Goal: Transaction & Acquisition: Book appointment/travel/reservation

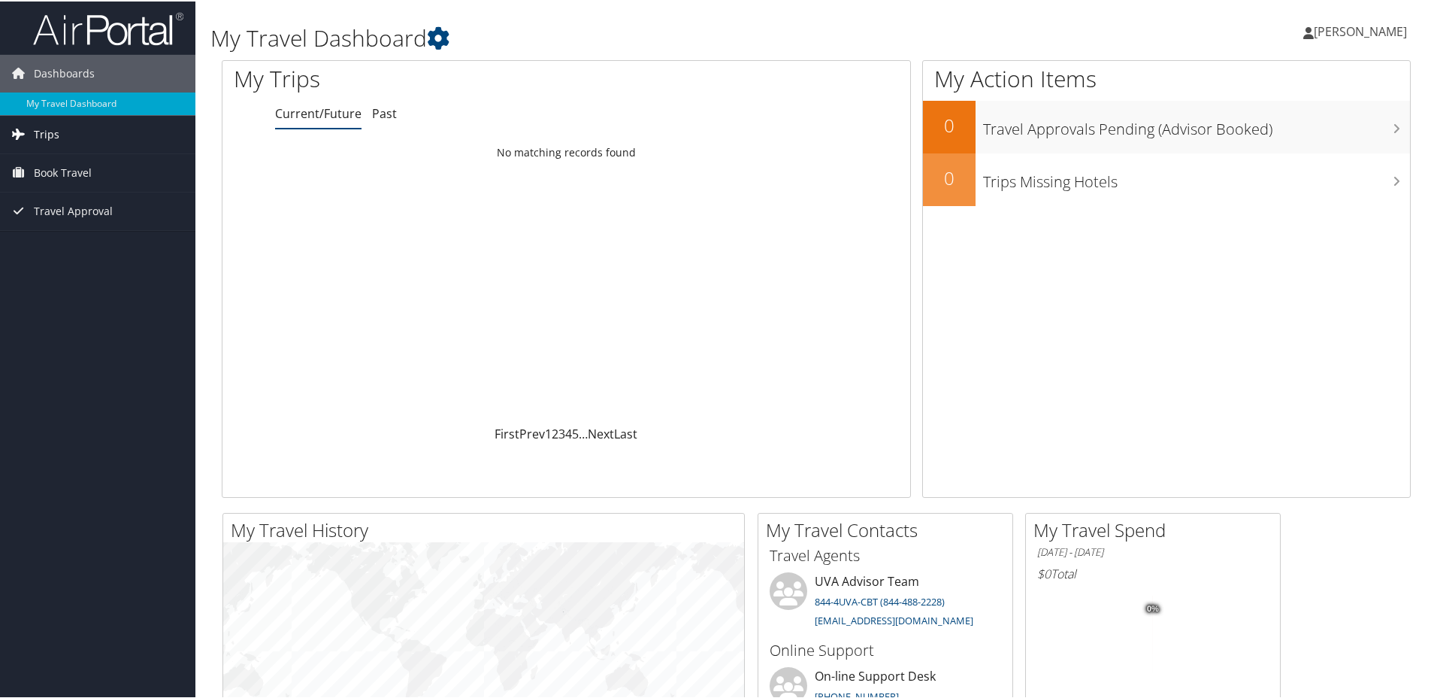
click at [46, 131] on span "Trips" at bounding box center [47, 133] width 26 height 38
click at [106, 160] on link "Current/Future Trips" at bounding box center [97, 163] width 195 height 23
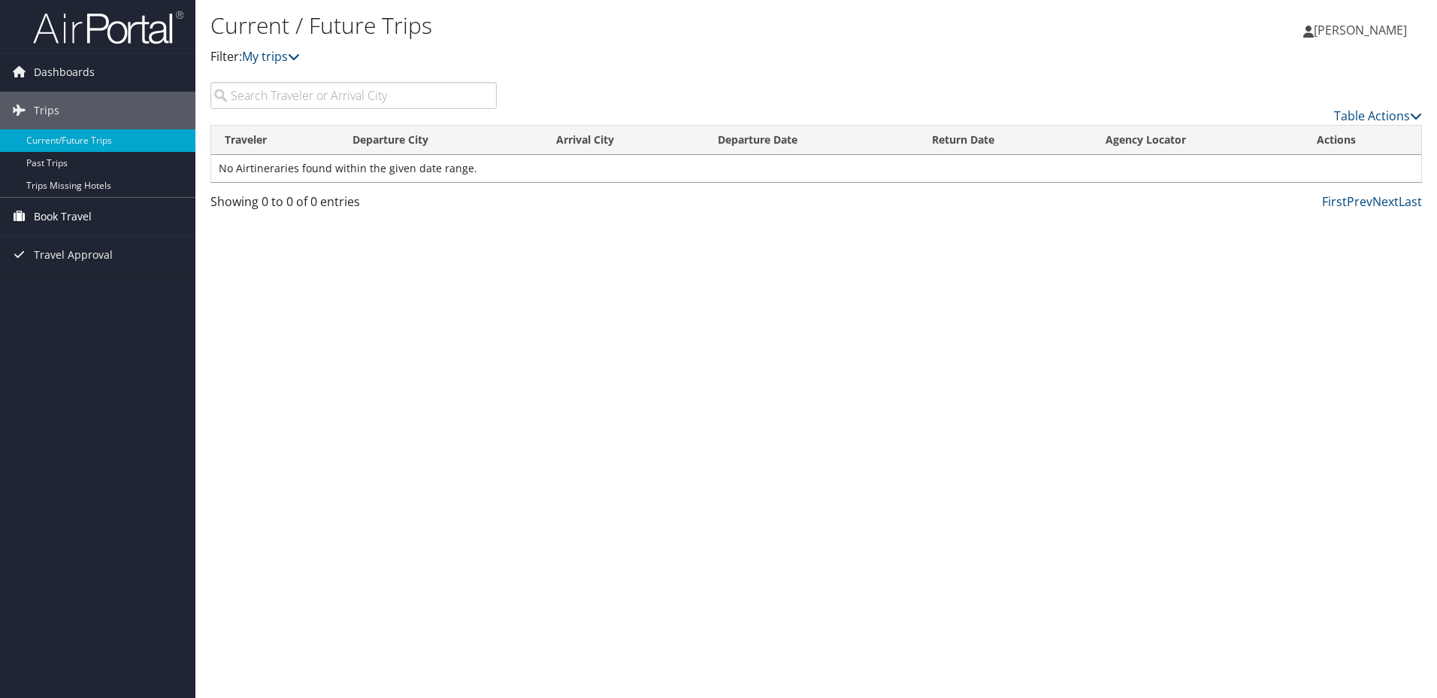
click at [58, 213] on span "Book Travel" at bounding box center [63, 217] width 58 height 38
click at [101, 288] on link "Book/Manage Online Trips" at bounding box center [97, 291] width 195 height 23
click at [78, 289] on link "Book/Manage Online Trips" at bounding box center [97, 291] width 195 height 23
click at [64, 292] on link "Book/Manage Online Trips" at bounding box center [97, 291] width 195 height 23
click at [71, 292] on link "Book/Manage Online Trips" at bounding box center [97, 291] width 195 height 23
